Goal: Transaction & Acquisition: Purchase product/service

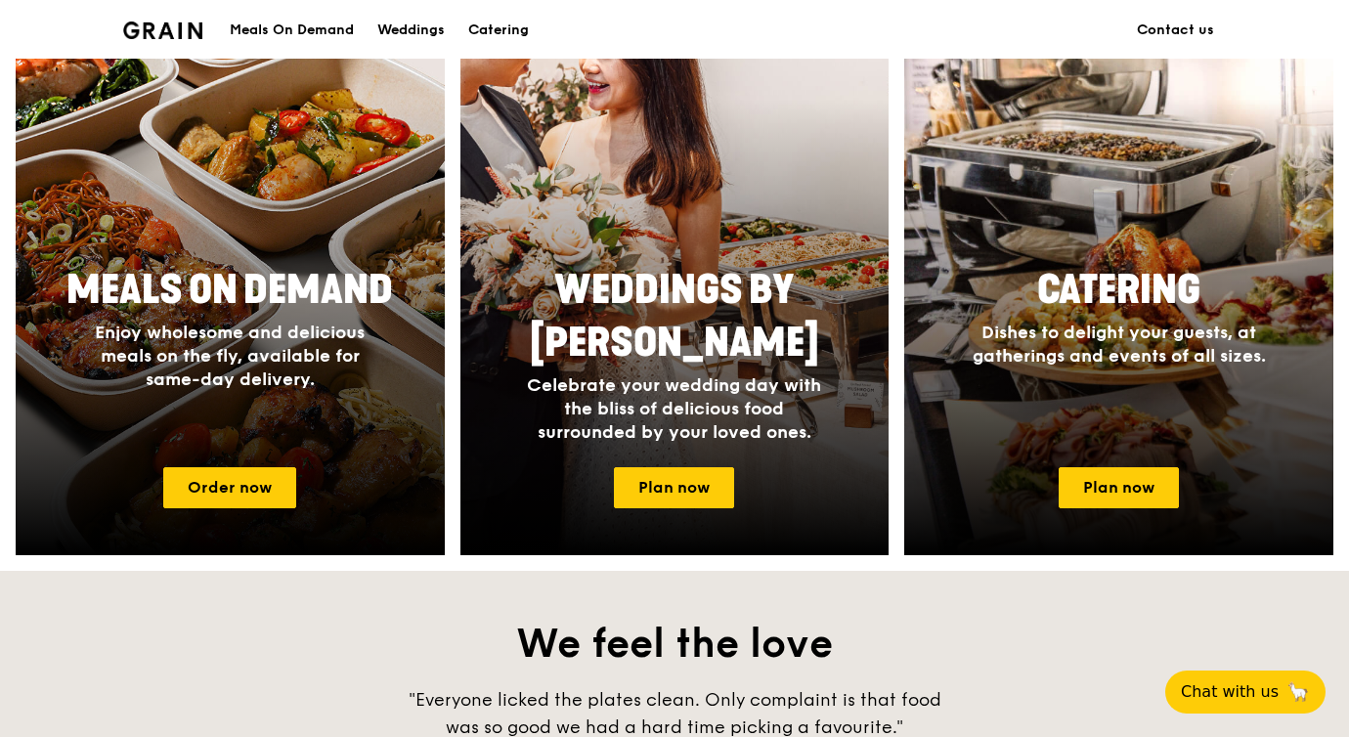
scroll to position [812, 0]
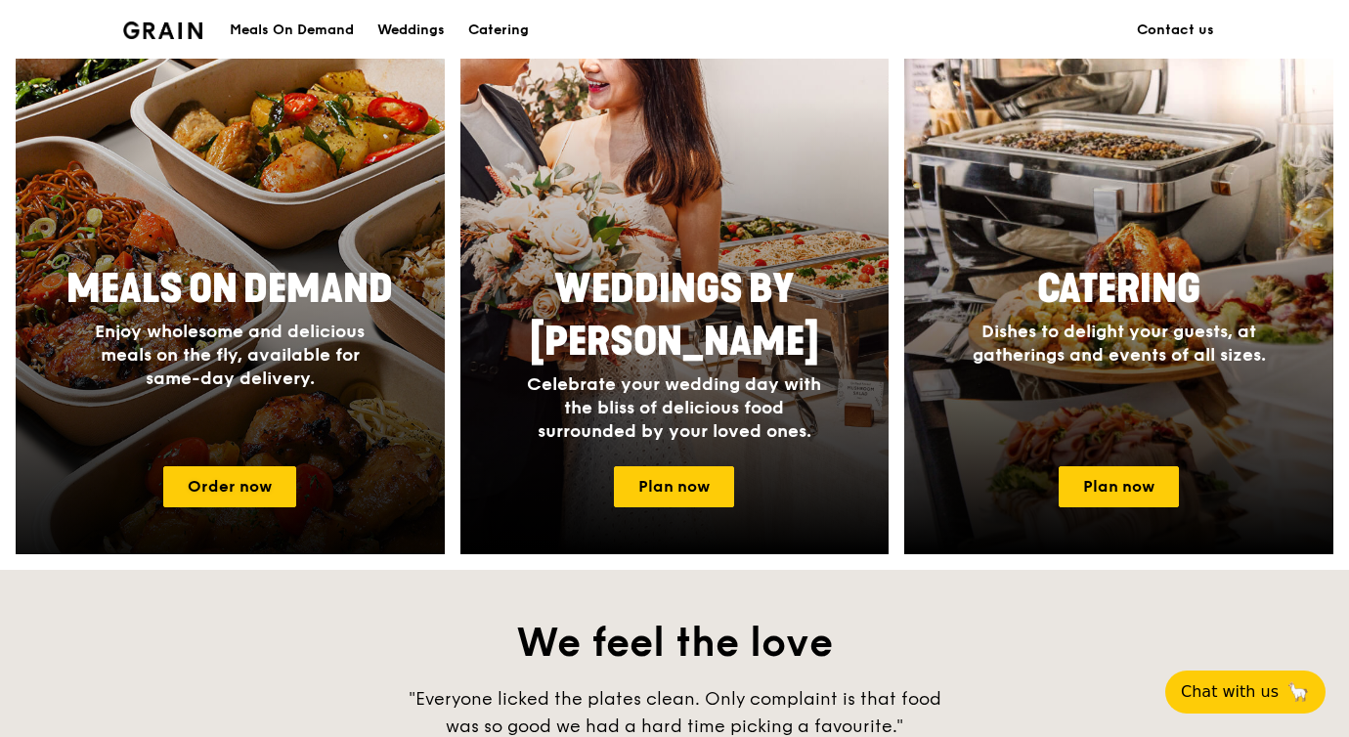
click at [266, 507] on div at bounding box center [230, 269] width 472 height 625
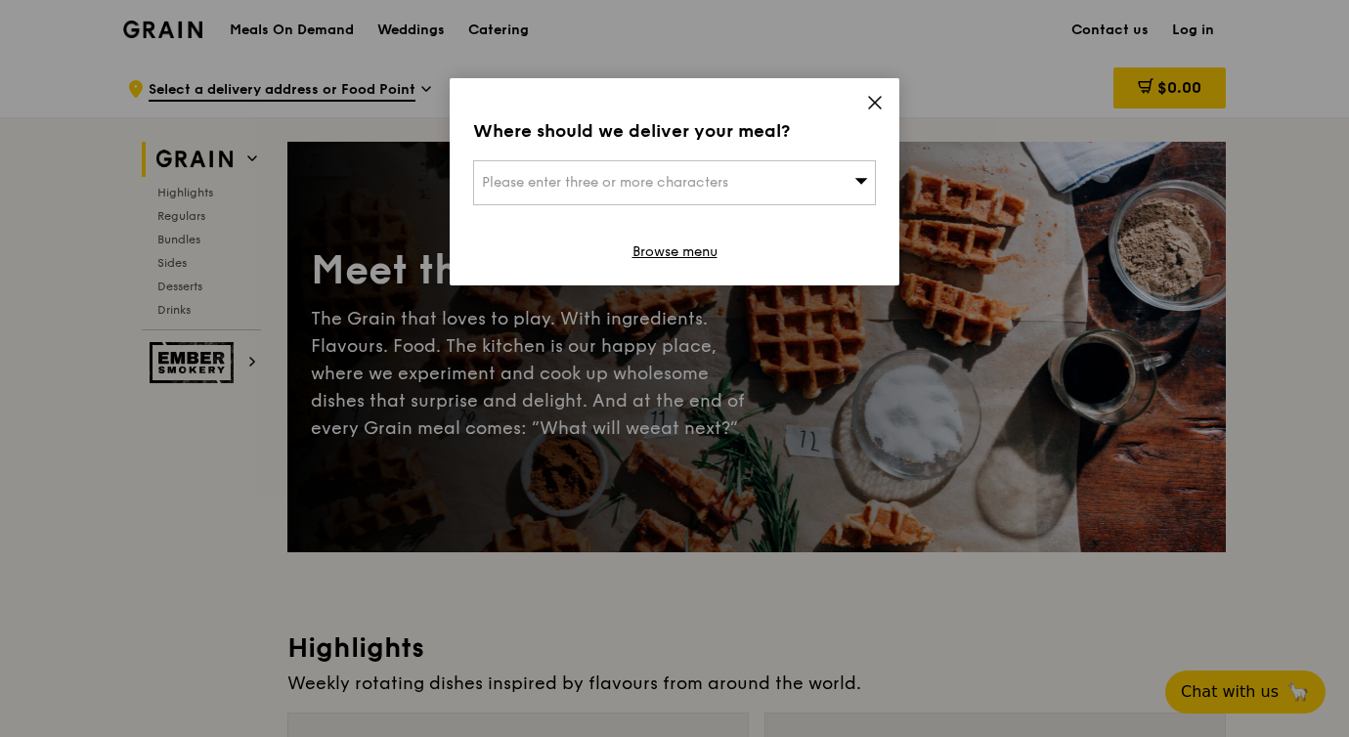
click at [803, 187] on div "Please enter three or more characters" at bounding box center [674, 182] width 403 height 45
click at [759, 191] on input "search" at bounding box center [674, 182] width 401 height 43
type input "079906"
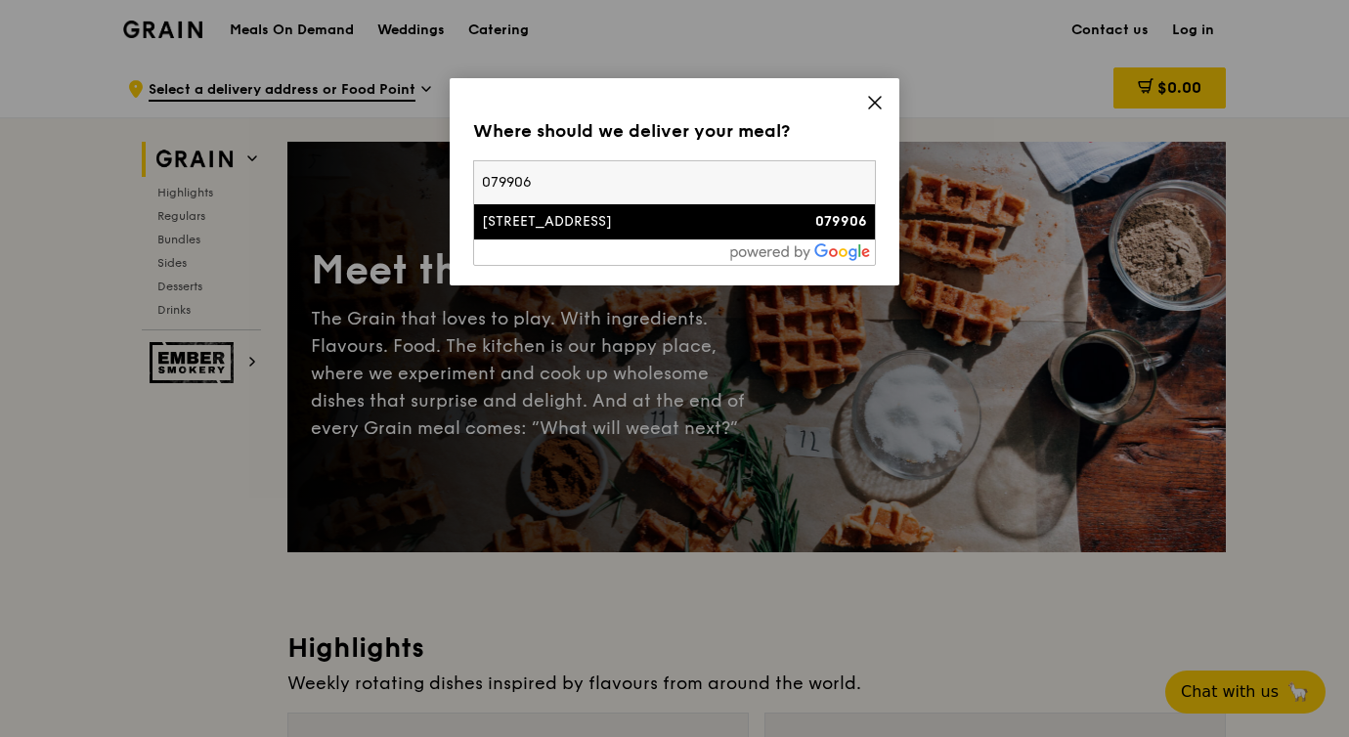
click at [712, 233] on li "[STREET_ADDRESS] 079906" at bounding box center [674, 221] width 401 height 35
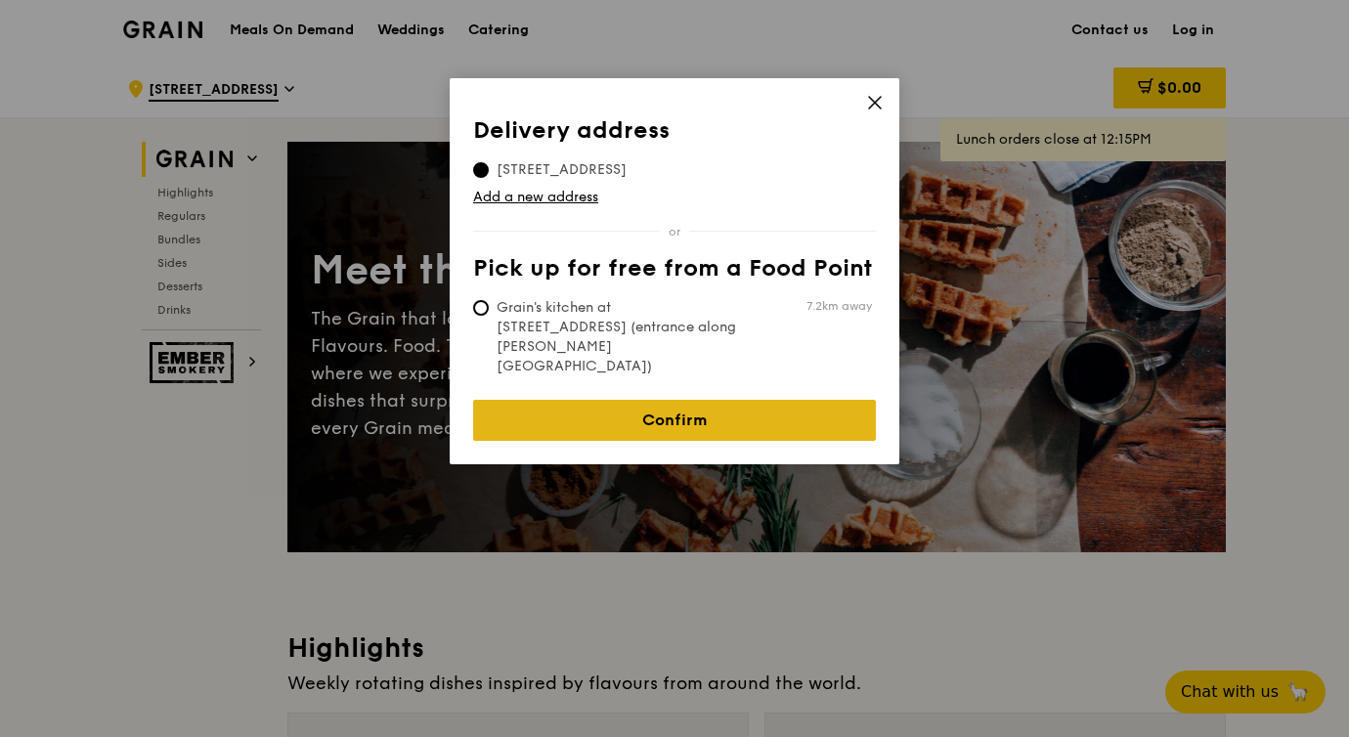
click at [670, 400] on link "Confirm" at bounding box center [674, 420] width 403 height 41
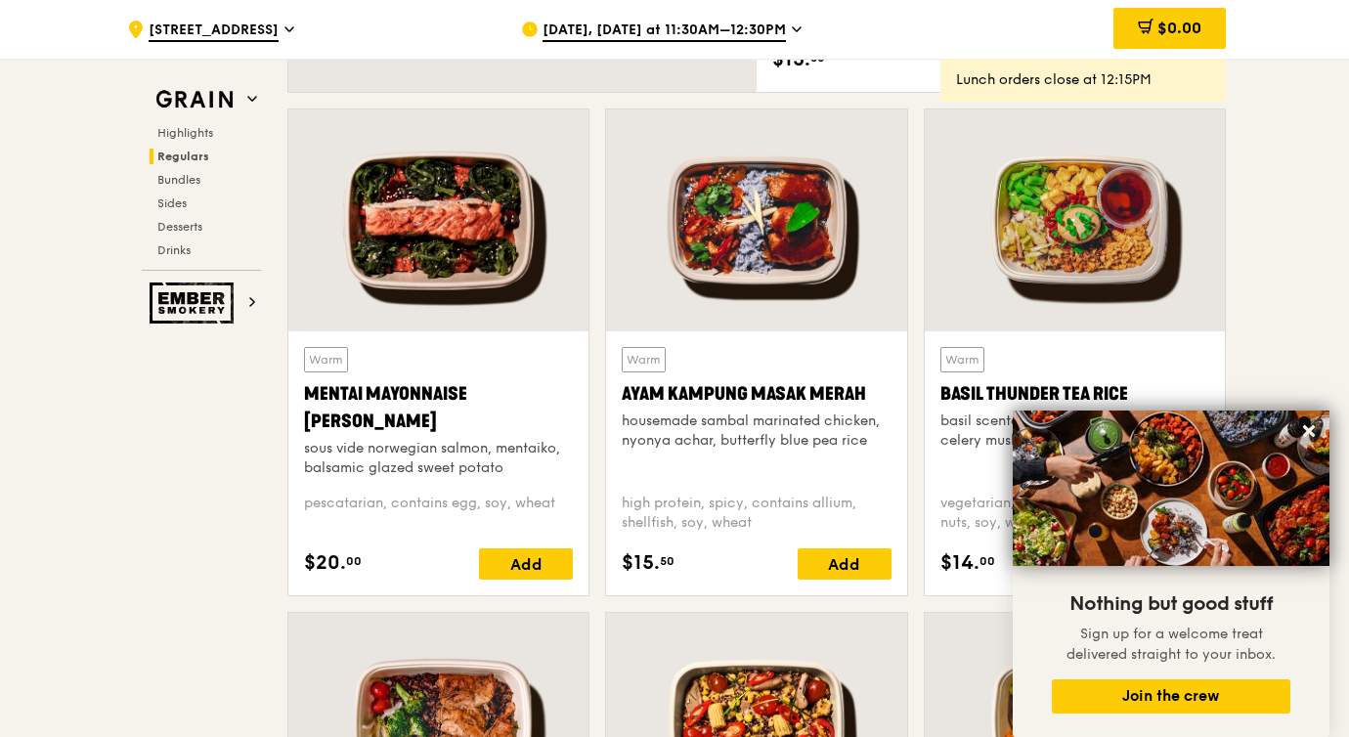
scroll to position [1677, 0]
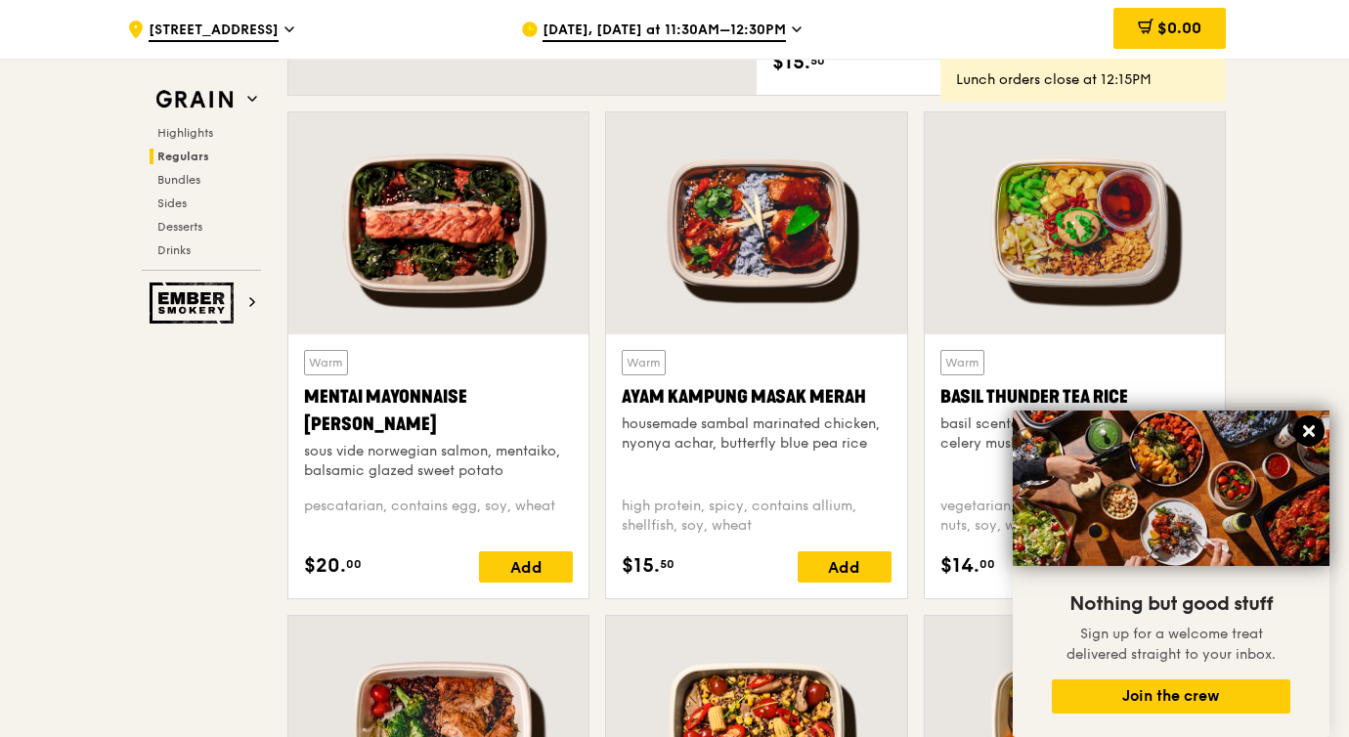
click at [1311, 424] on icon at bounding box center [1309, 431] width 18 height 18
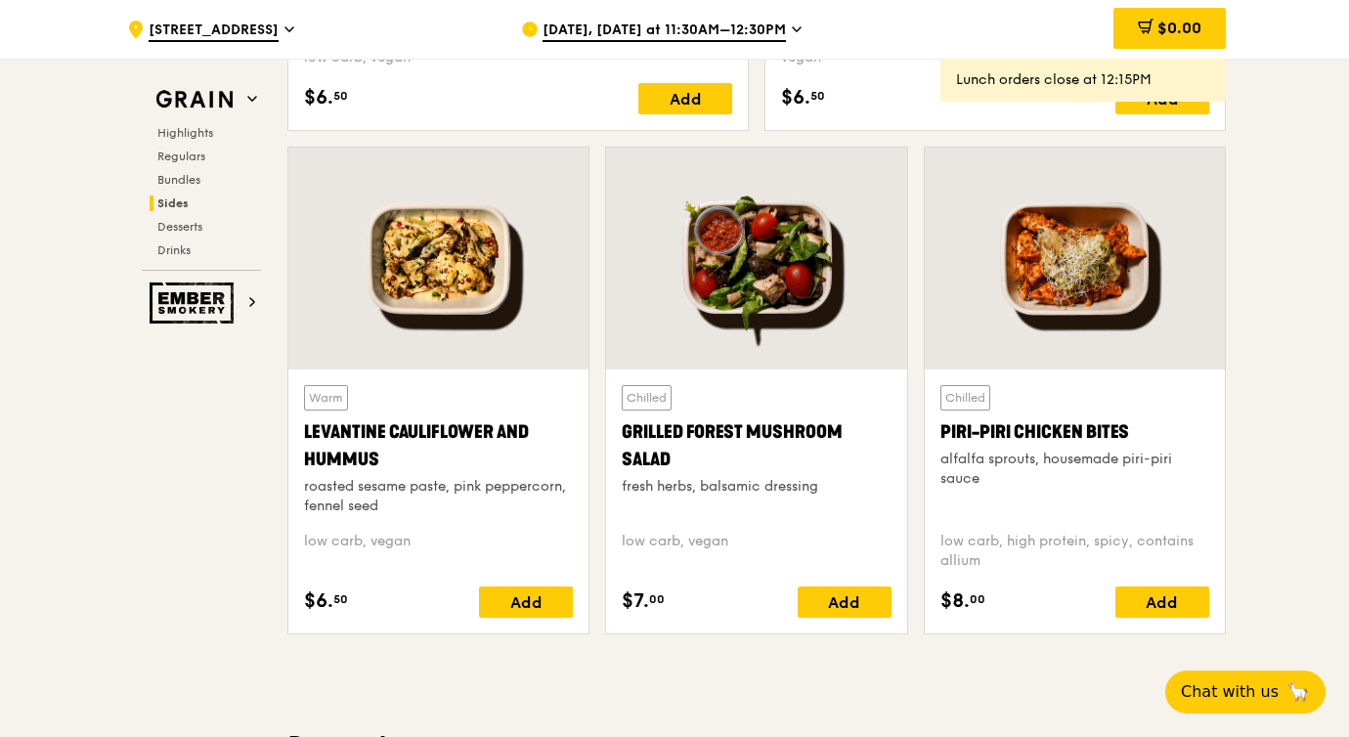
scroll to position [4911, 0]
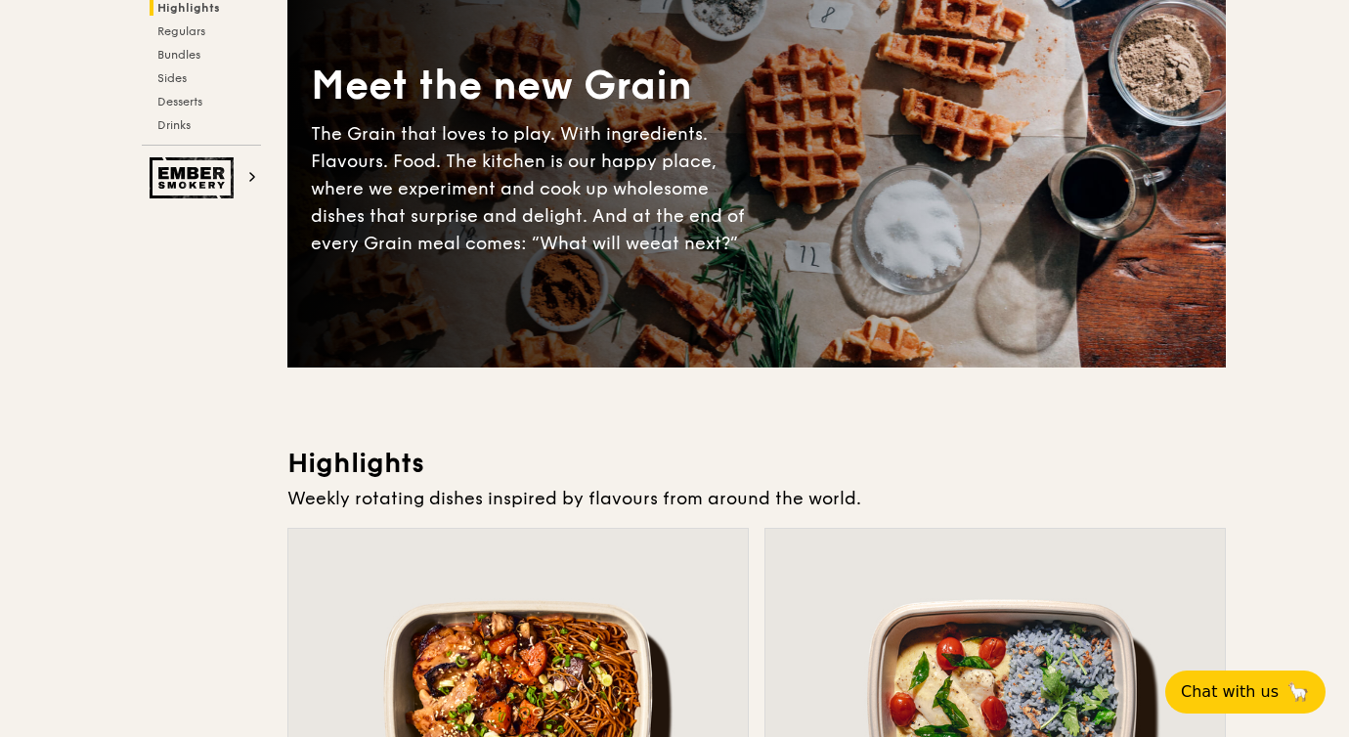
scroll to position [0, 0]
